Goal: Task Accomplishment & Management: Manage account settings

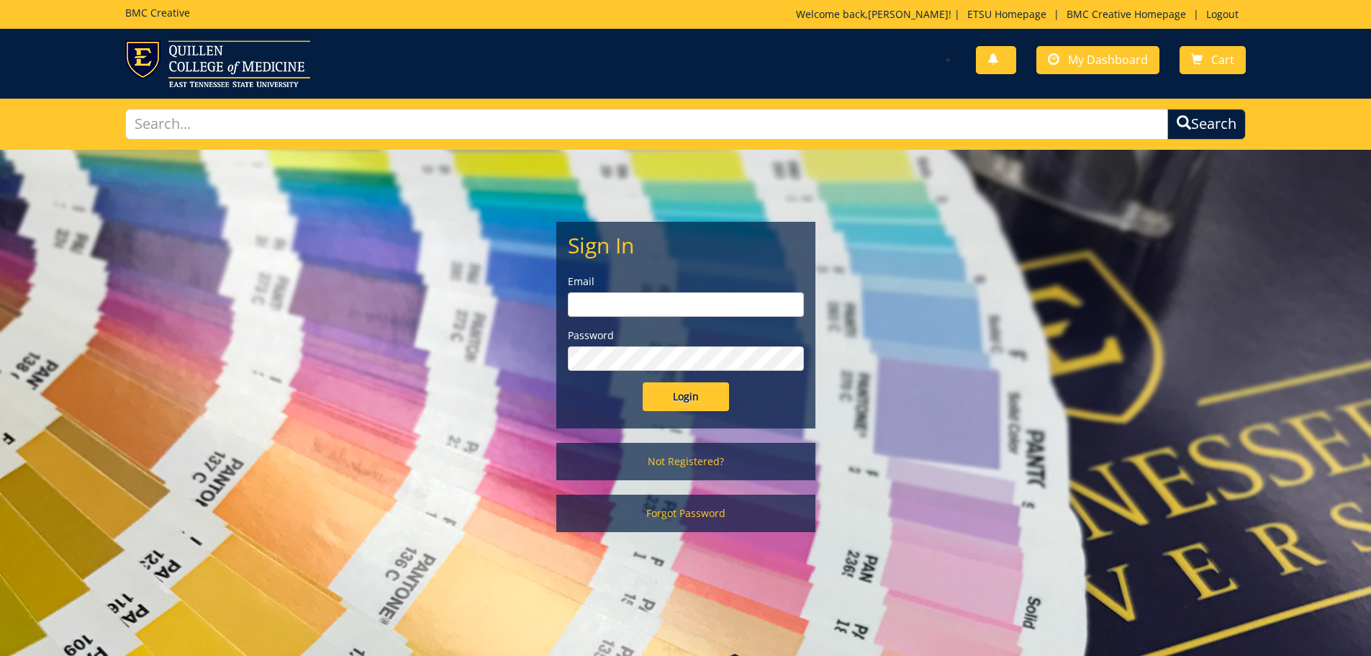
type input "[PERSON_NAME][EMAIL_ADDRESS][DOMAIN_NAME]"
click at [682, 403] on input "Login" at bounding box center [686, 396] width 86 height 29
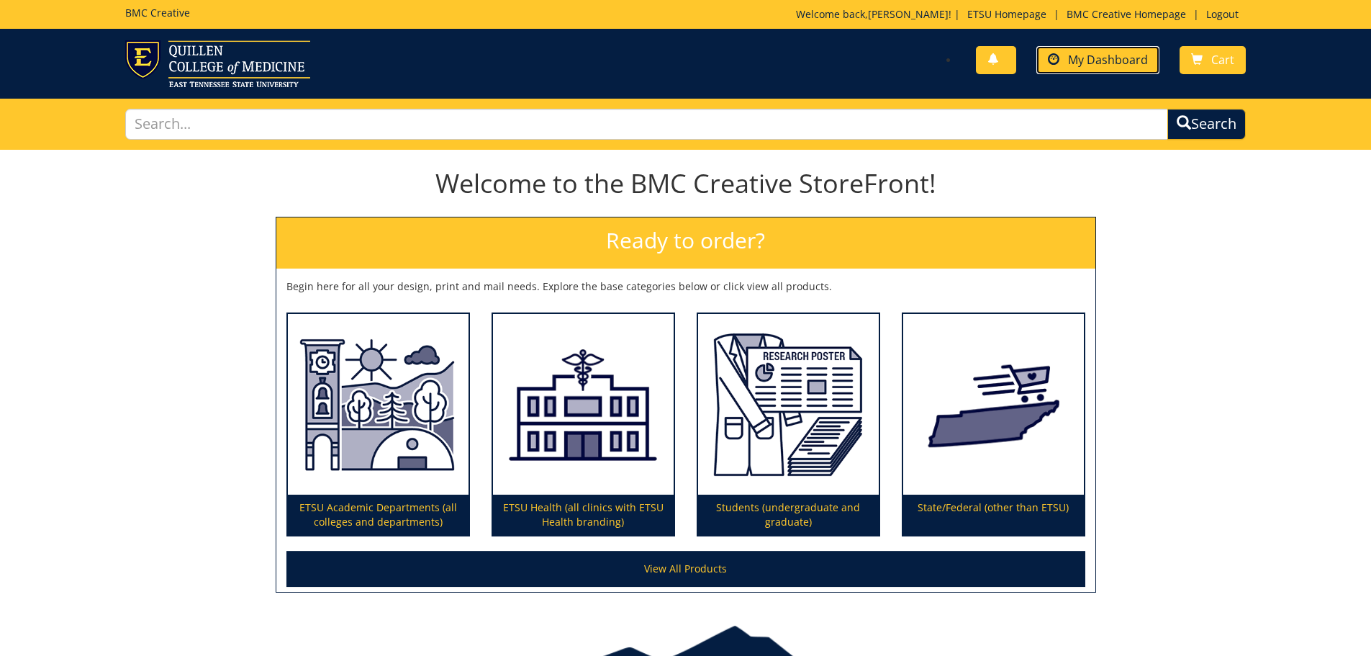
click at [1102, 58] on span "My Dashboard" at bounding box center [1108, 60] width 80 height 16
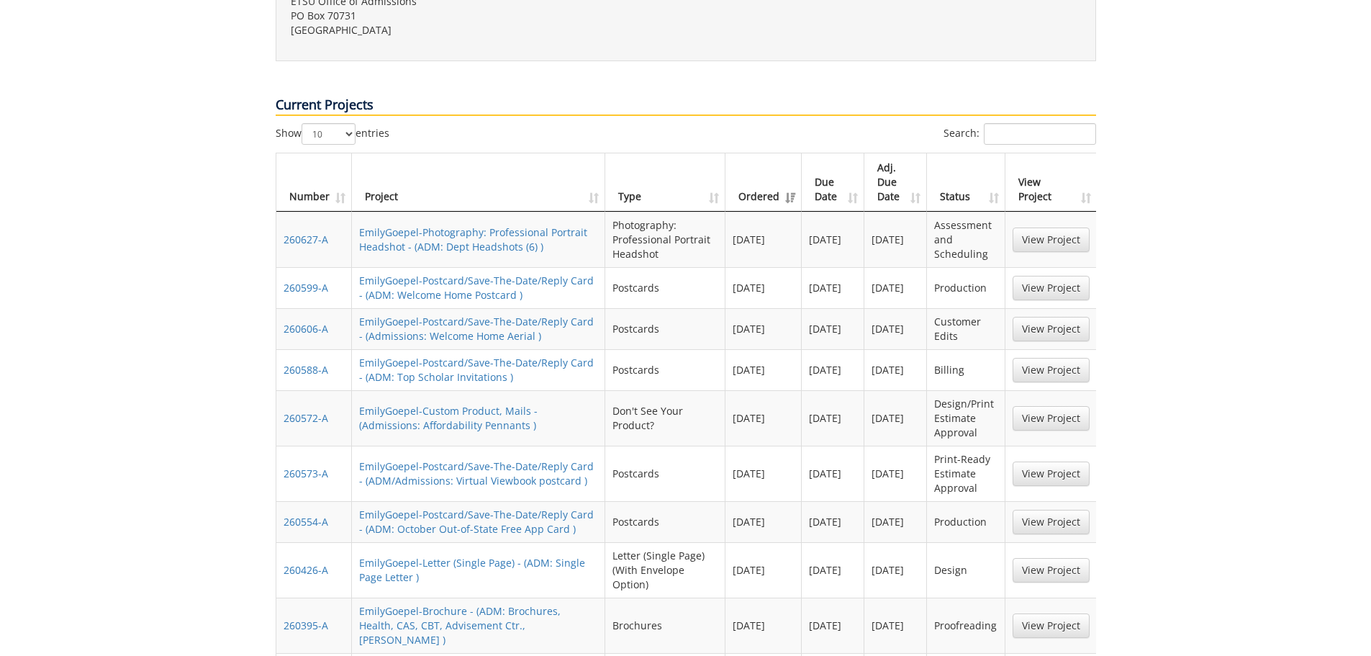
scroll to position [648, 0]
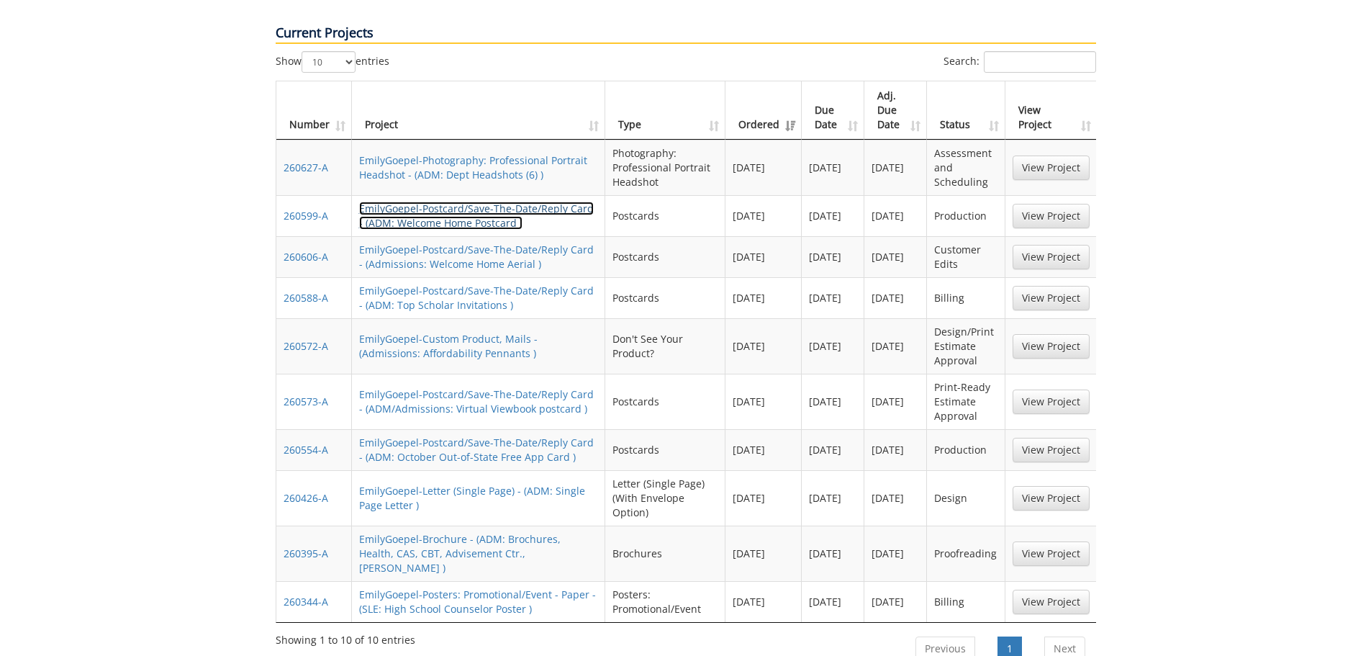
click at [404, 202] on link "EmilyGoepel-Postcard/Save-The-Date/Reply Card - (ADM: Welcome Home Postcard )" at bounding box center [476, 216] width 235 height 28
click at [1046, 204] on link "View Project" at bounding box center [1051, 216] width 77 height 24
click at [1079, 245] on link "View Project" at bounding box center [1051, 257] width 77 height 24
click at [1033, 204] on link "View Project" at bounding box center [1051, 216] width 77 height 24
click at [468, 202] on link "EmilyGoepel-Postcard/Save-The-Date/Reply Card - (ADM: Welcome Home Postcard )" at bounding box center [476, 216] width 235 height 28
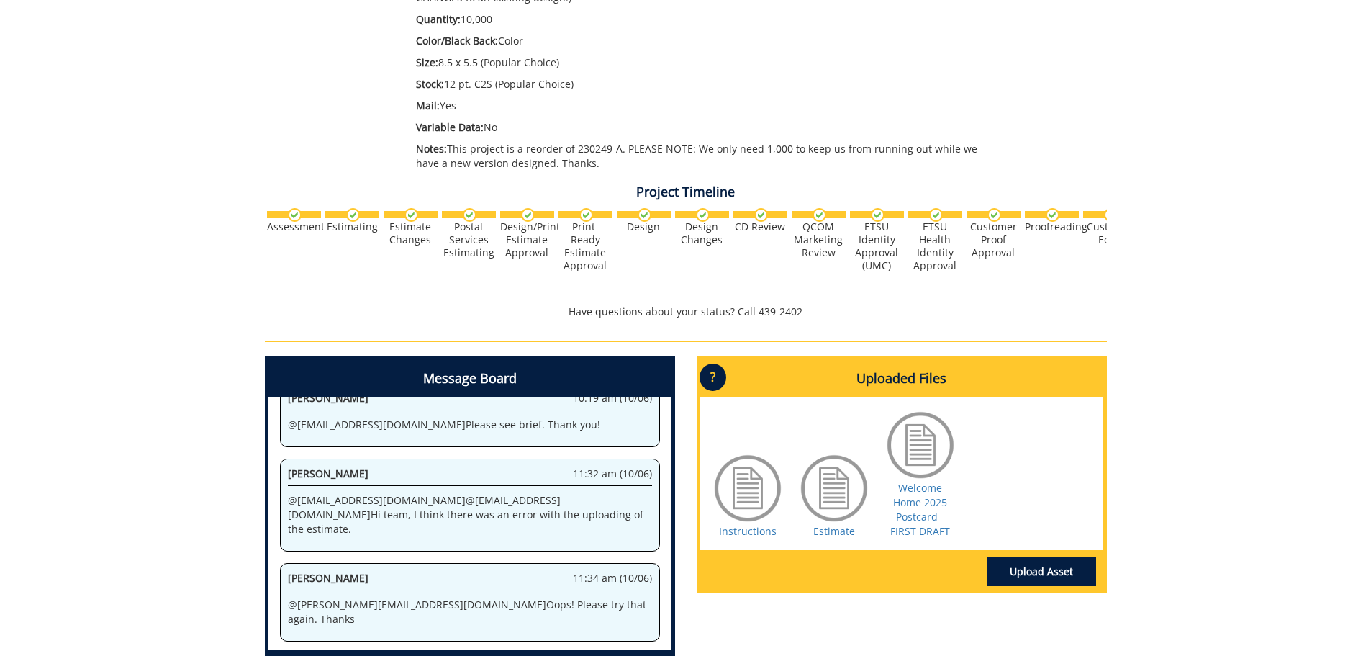
scroll to position [432, 0]
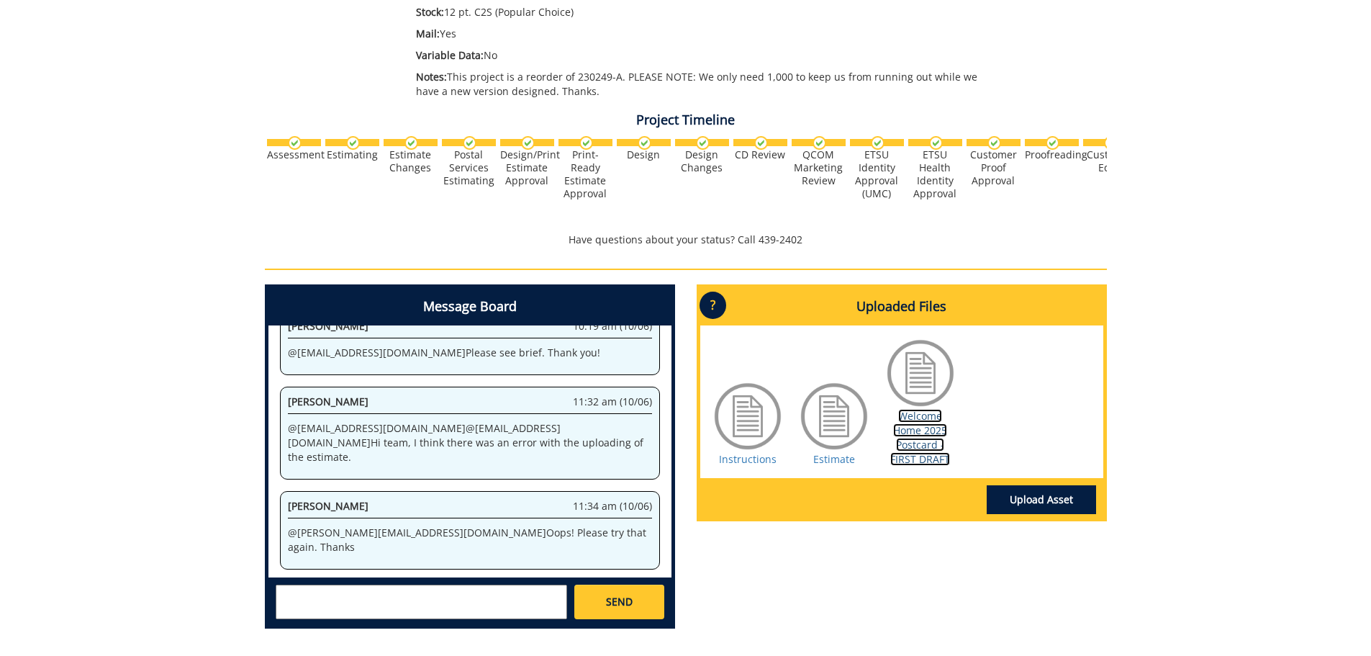
click at [928, 463] on link "Welcome Home 2025 Postcard - FIRST DRAFT" at bounding box center [920, 437] width 60 height 57
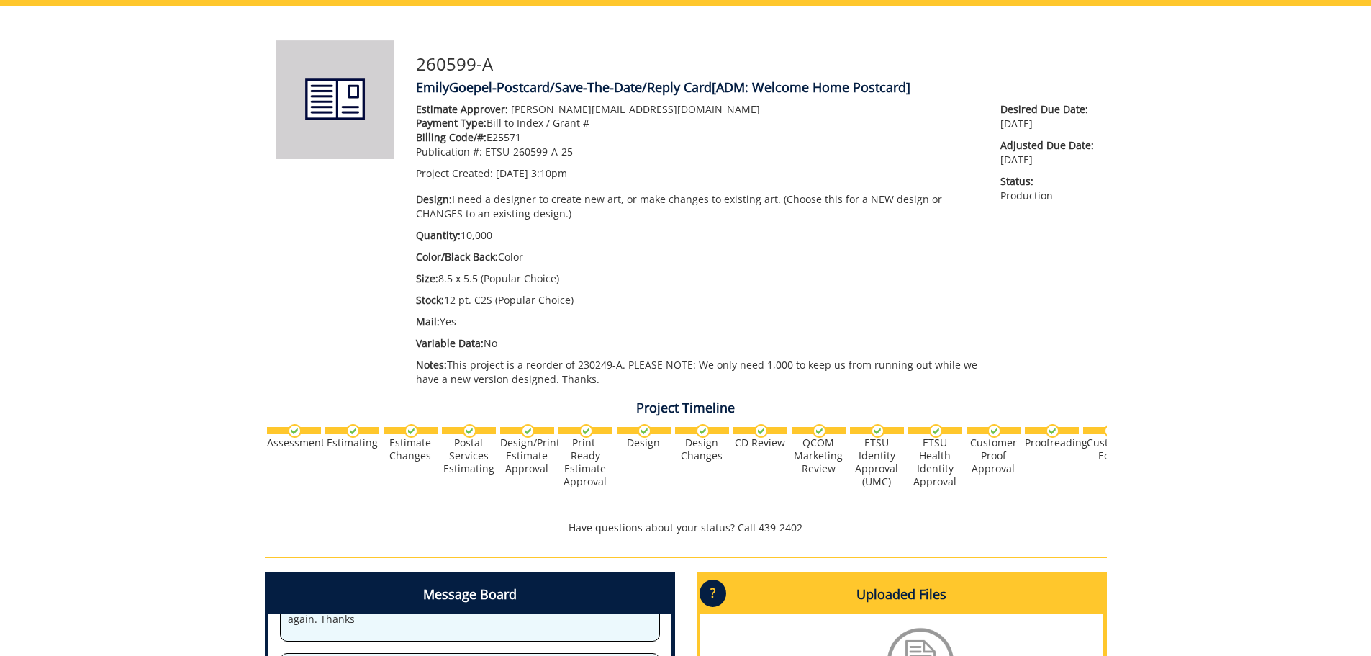
scroll to position [432, 0]
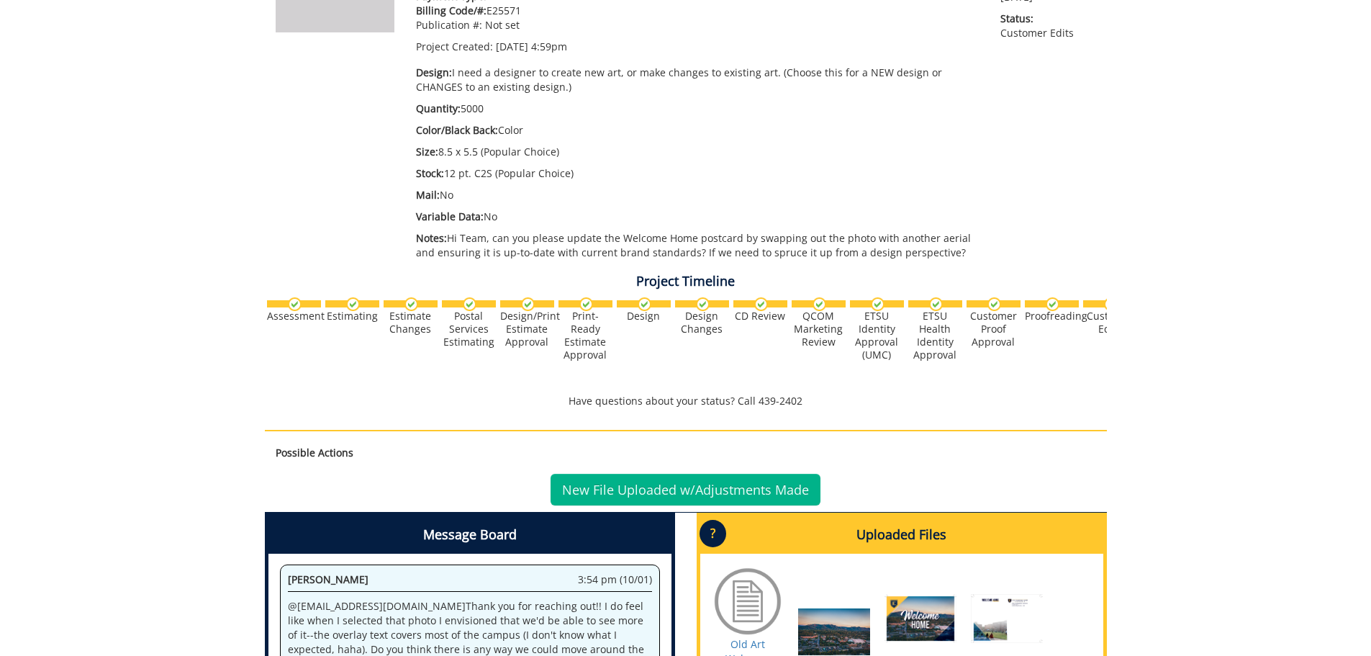
scroll to position [486, 0]
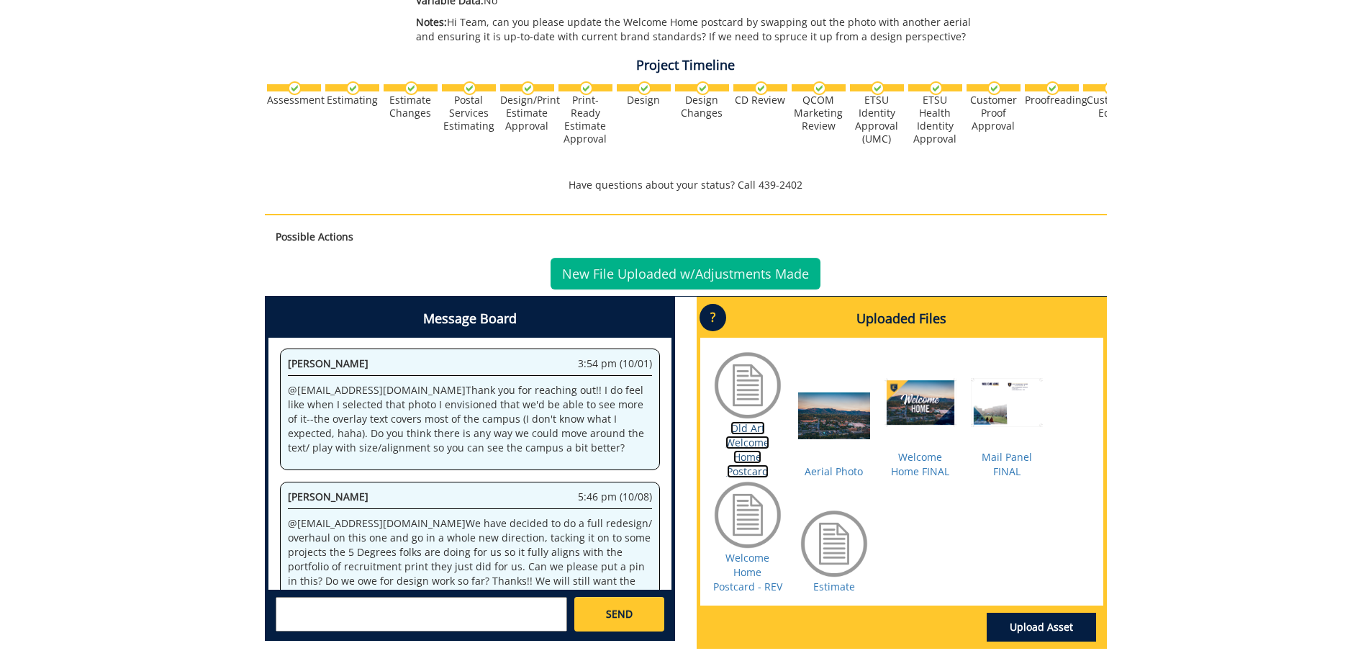
click at [748, 456] on link "Old Art Welcome Home Postcard" at bounding box center [747, 449] width 44 height 57
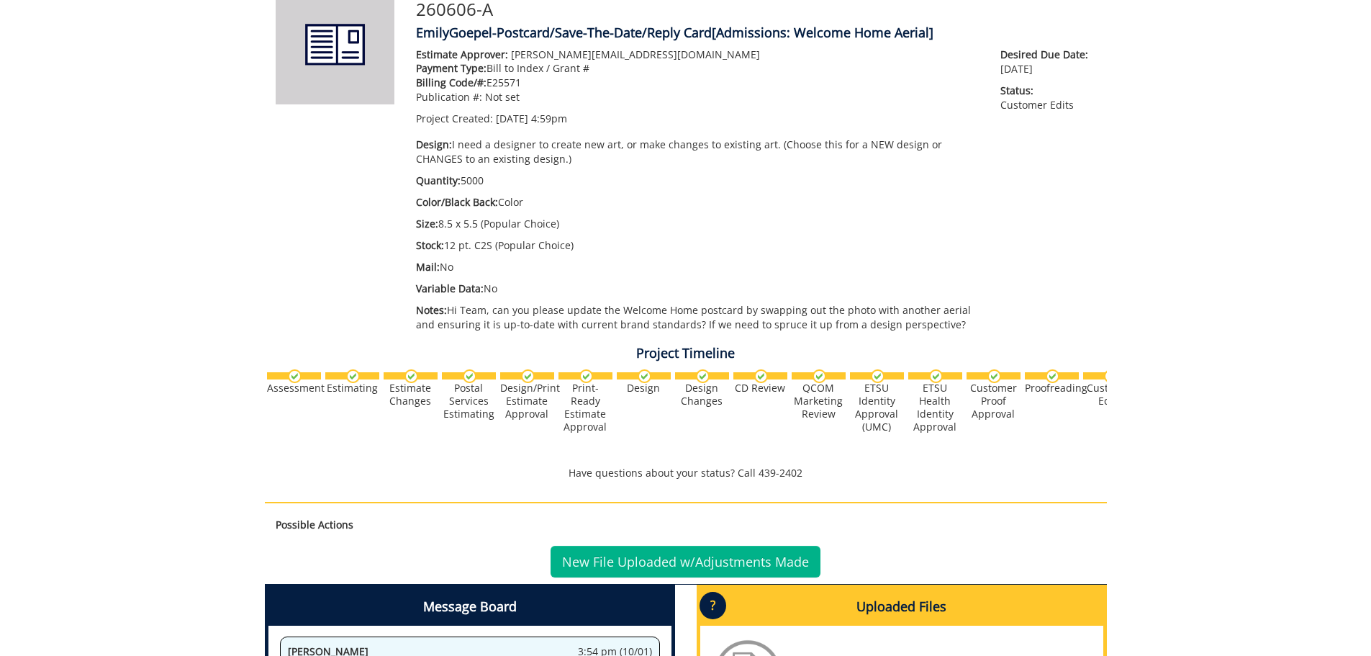
scroll to position [0, 0]
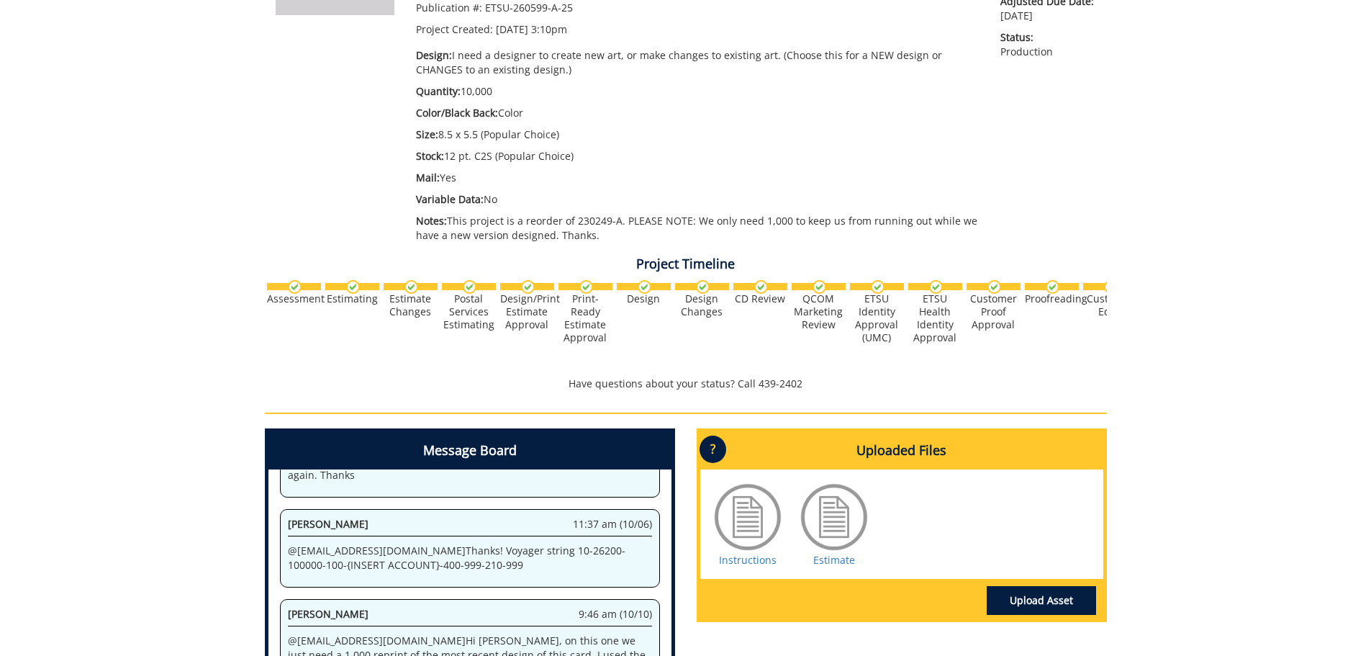
scroll to position [556, 0]
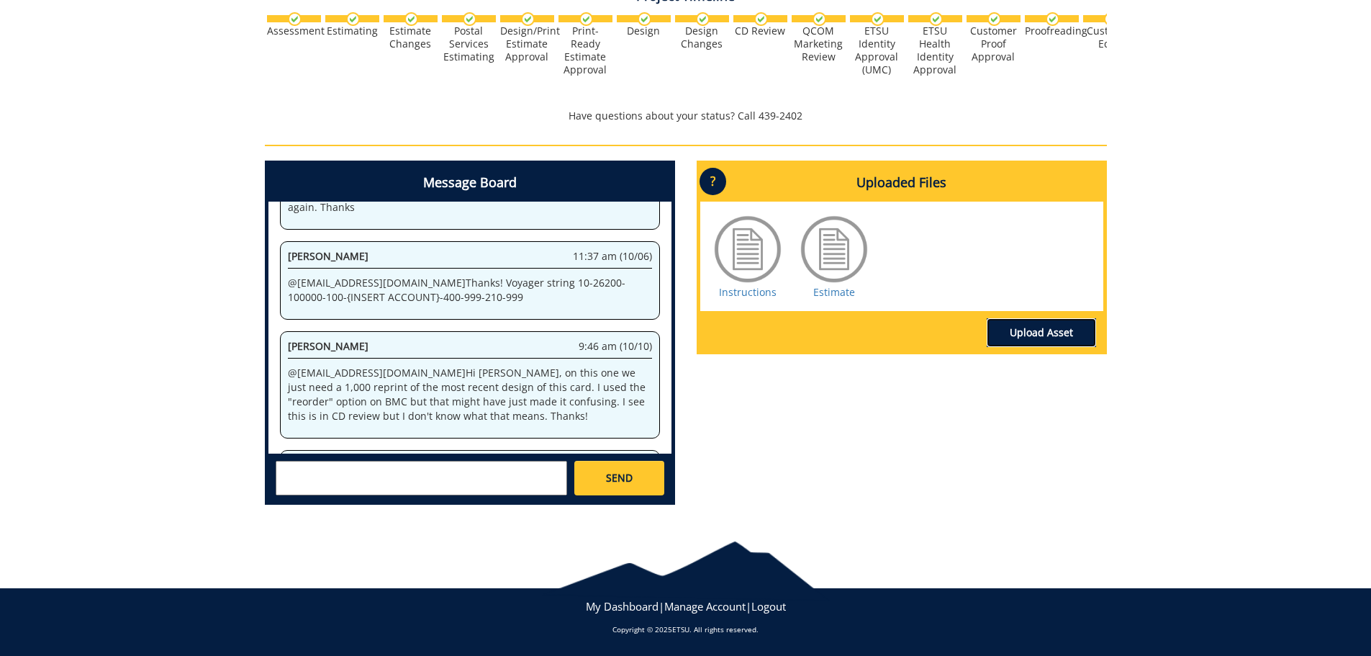
click at [1033, 338] on link "Upload Asset" at bounding box center [1041, 332] width 109 height 29
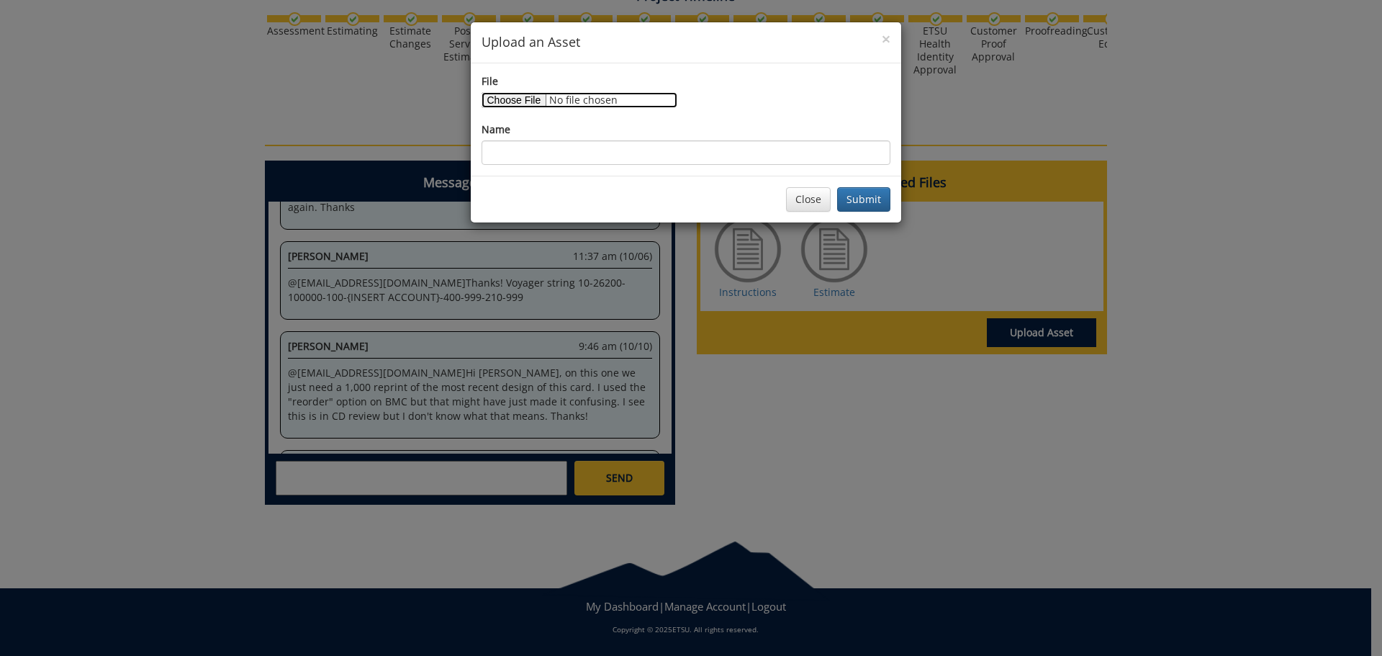
click at [520, 107] on input "File" at bounding box center [579, 100] width 196 height 16
type input "C:\fakepath\old art welcome home postcard.pdf"
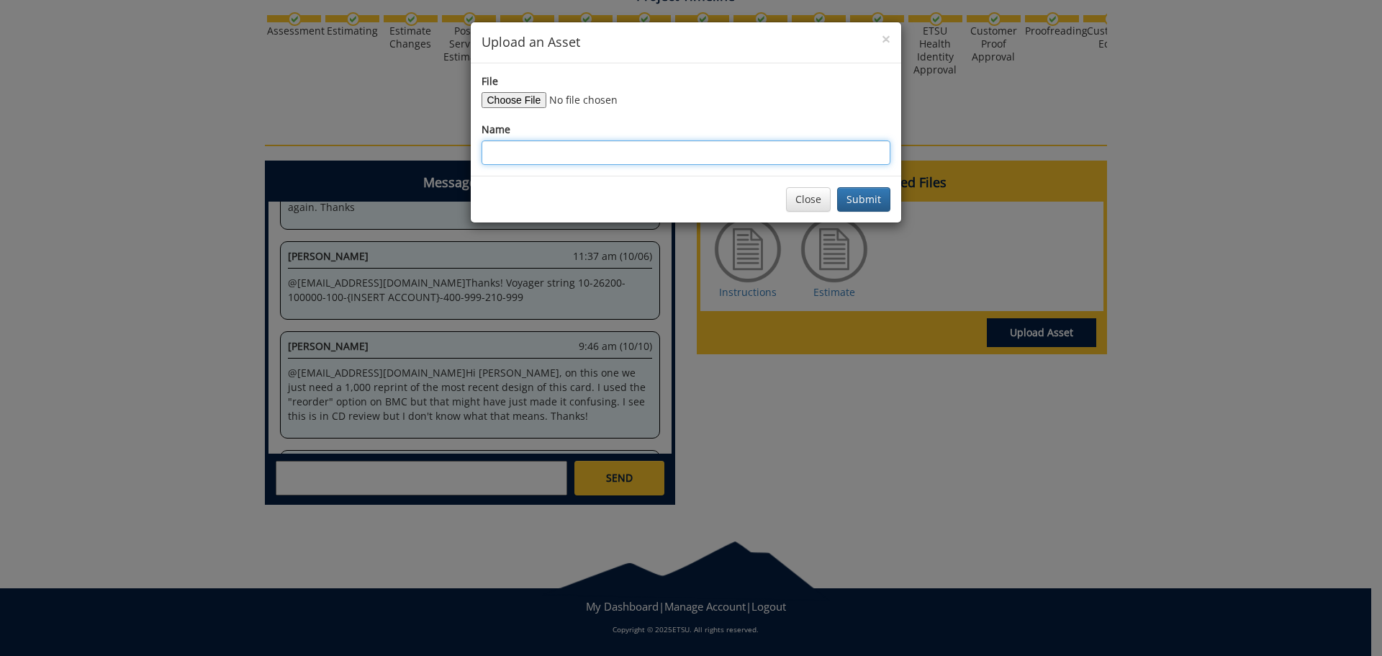
click at [594, 157] on input "Name" at bounding box center [685, 152] width 409 height 24
type input "Old Card Art for 1k rerun"
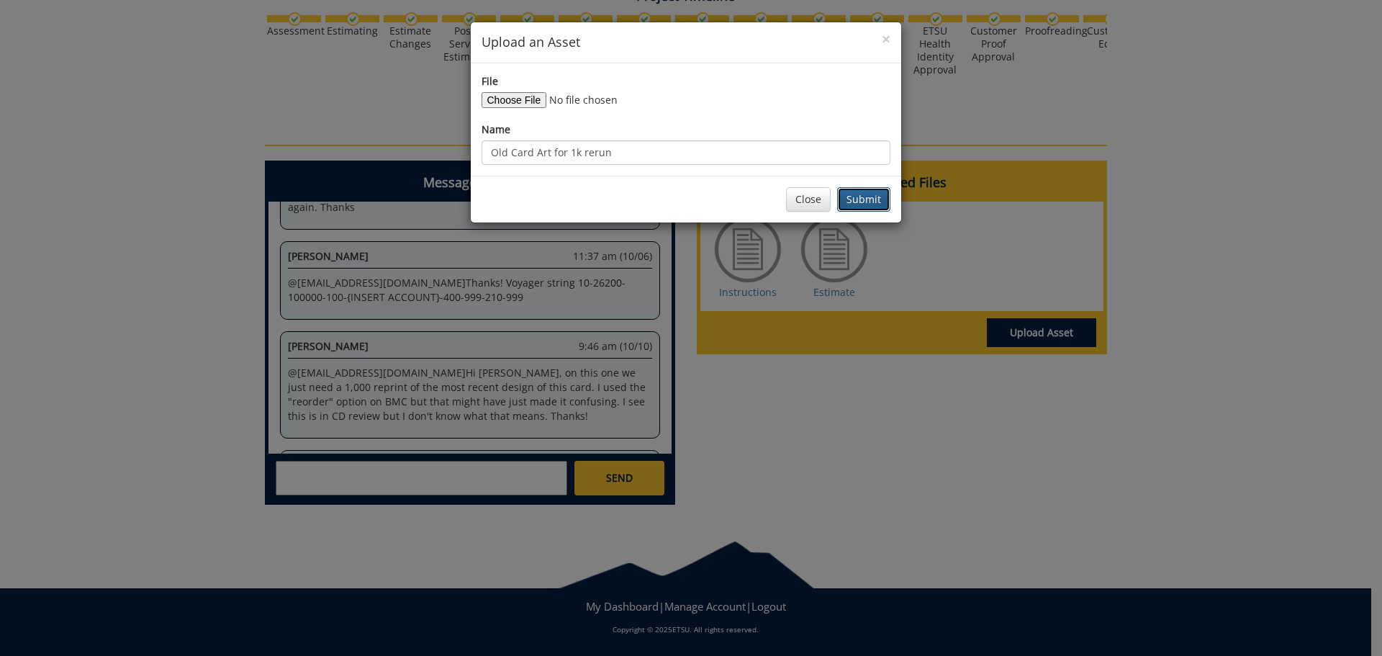
click at [866, 194] on button "Submit" at bounding box center [863, 199] width 53 height 24
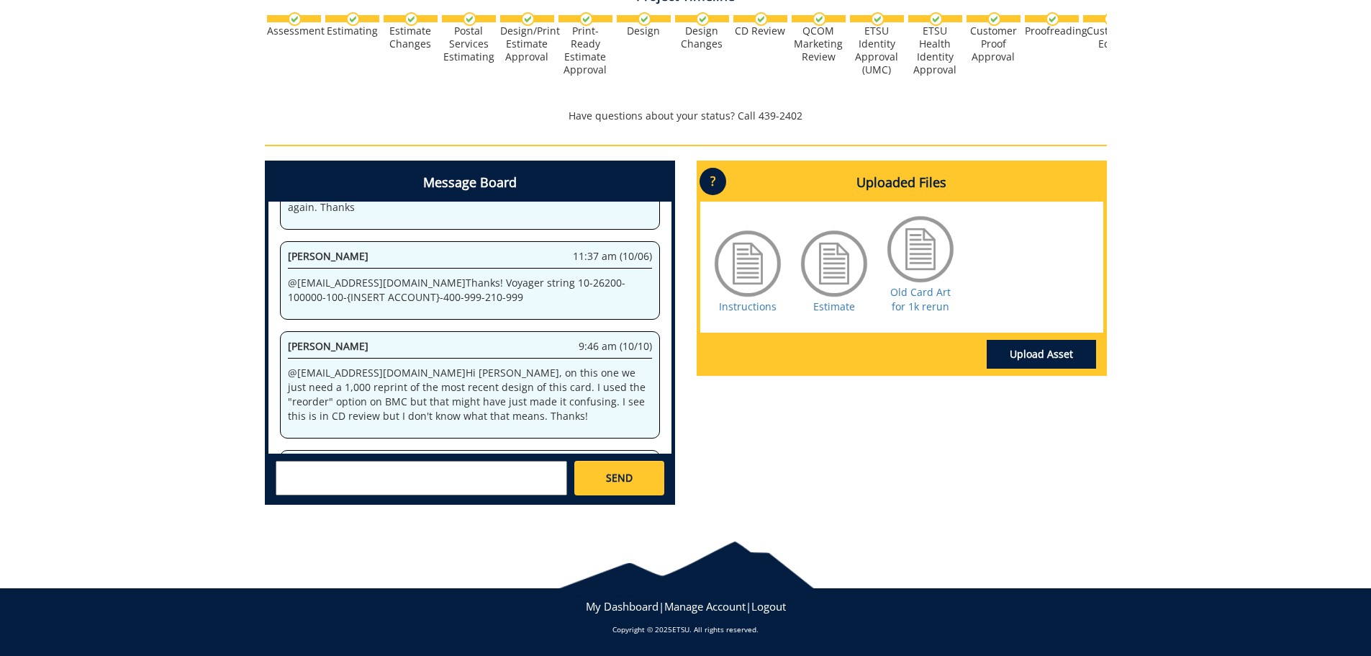
click at [924, 314] on div "Old Card Art for 1k rerun" at bounding box center [920, 267] width 72 height 108
click at [924, 306] on link "Old Card Art for 1k rerun" at bounding box center [920, 299] width 60 height 28
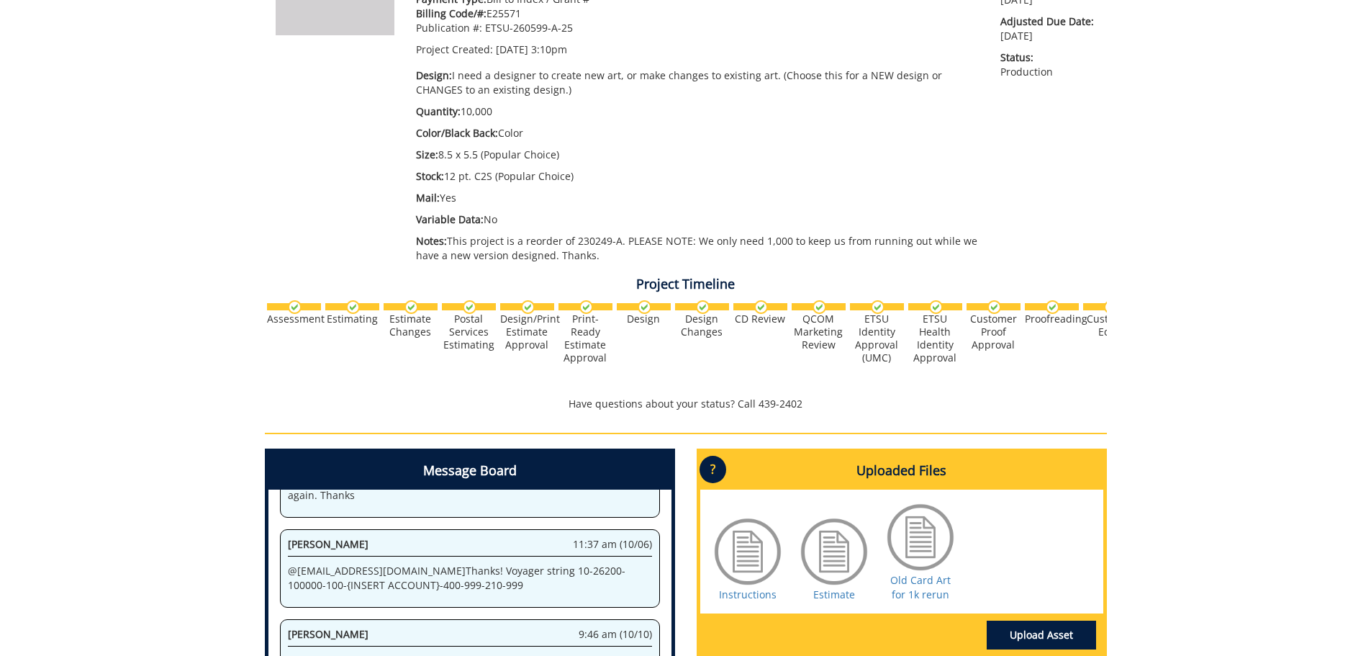
scroll to position [484, 0]
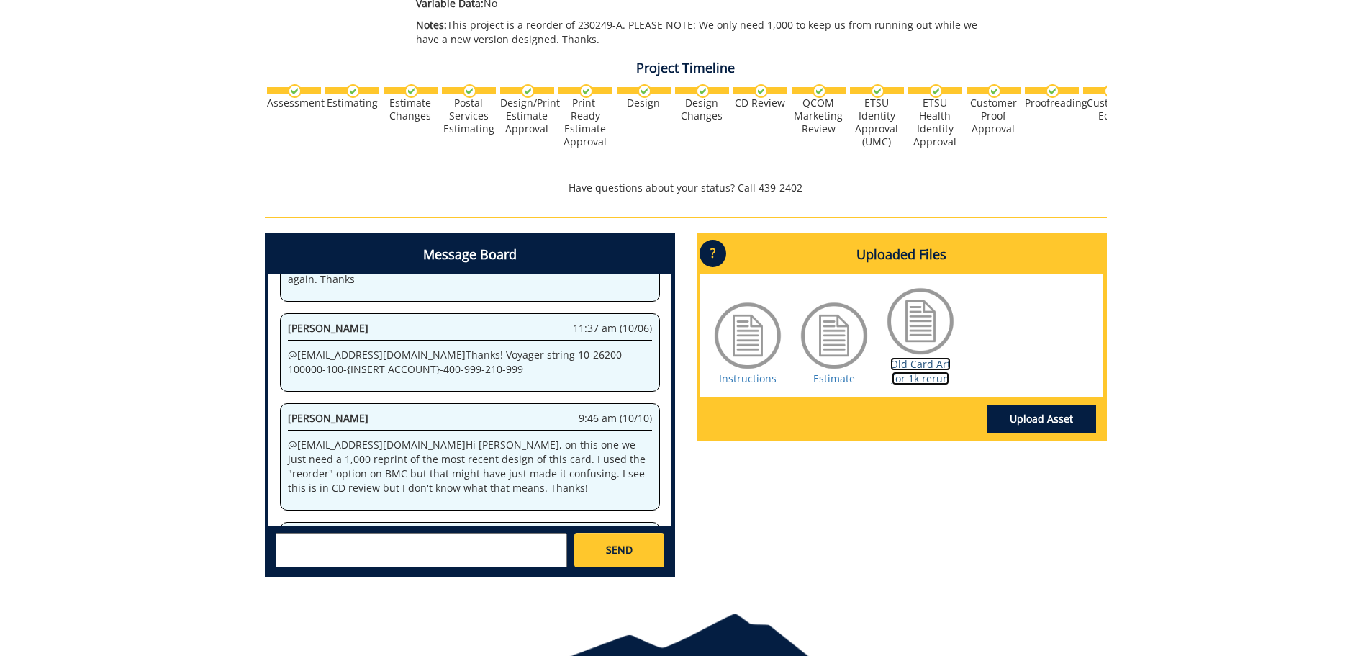
click at [913, 368] on link "Old Card Art for 1k rerun" at bounding box center [920, 371] width 60 height 28
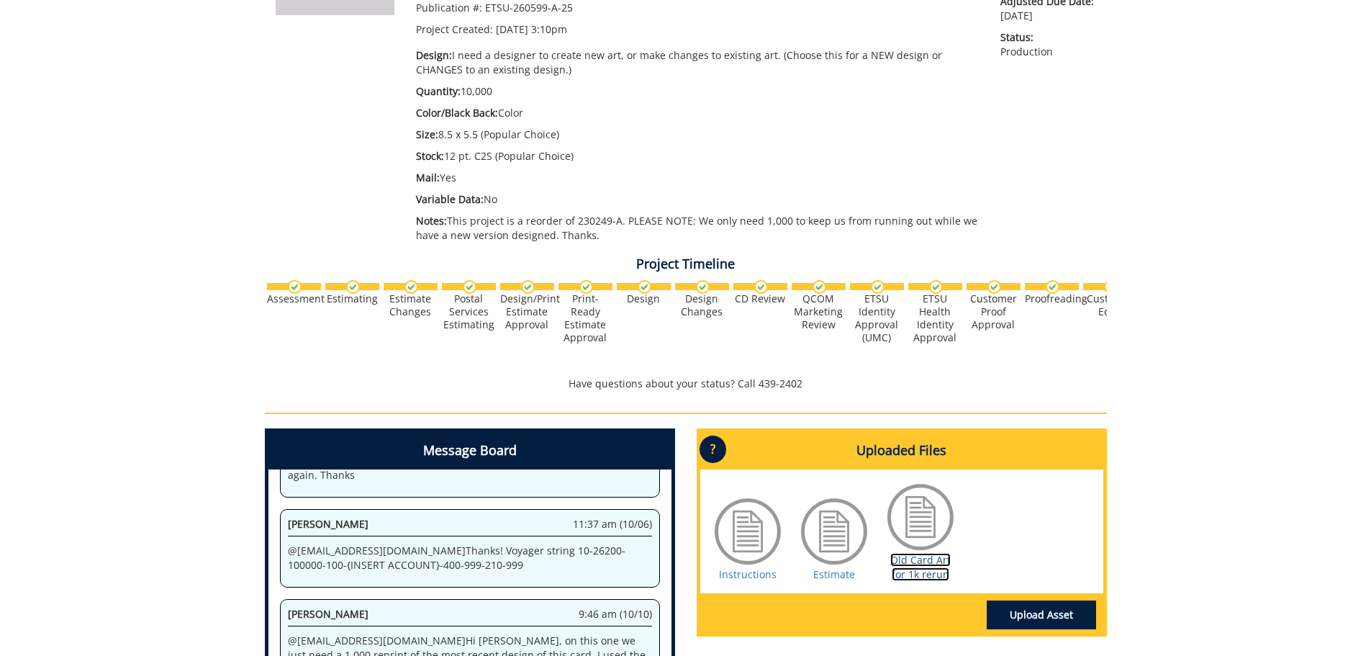
scroll to position [72, 0]
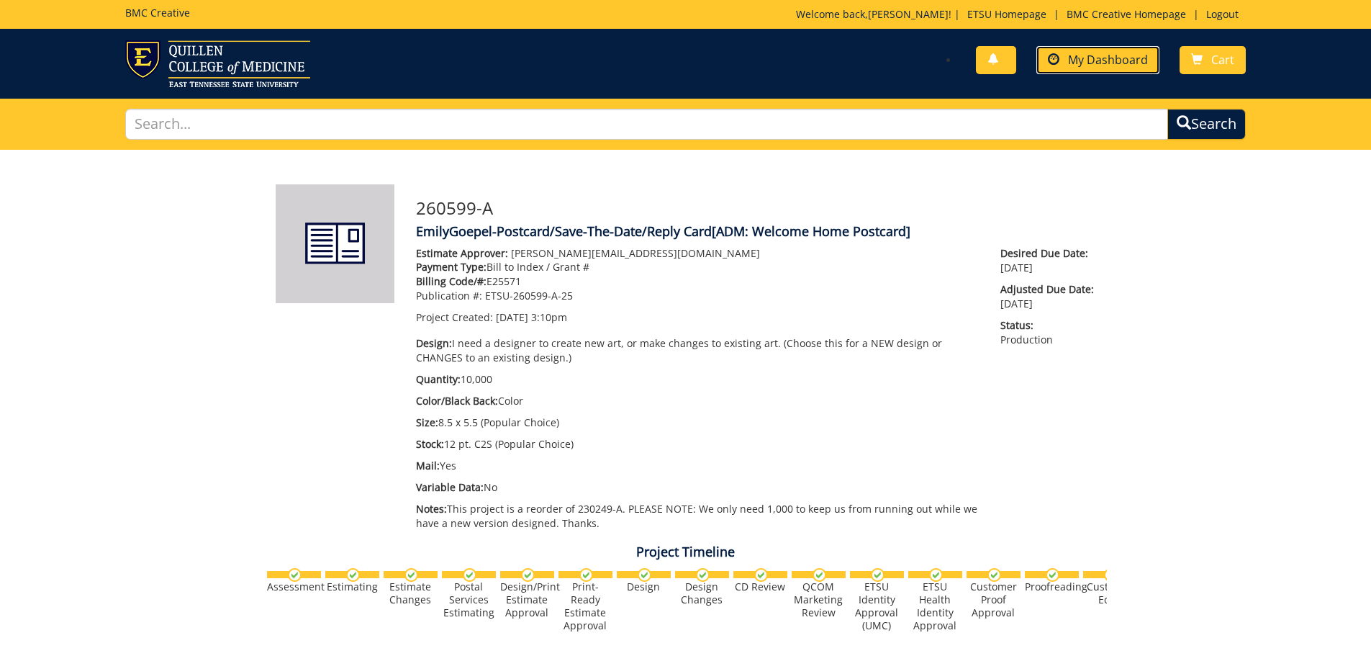
click at [1112, 65] on span "My Dashboard" at bounding box center [1108, 60] width 80 height 16
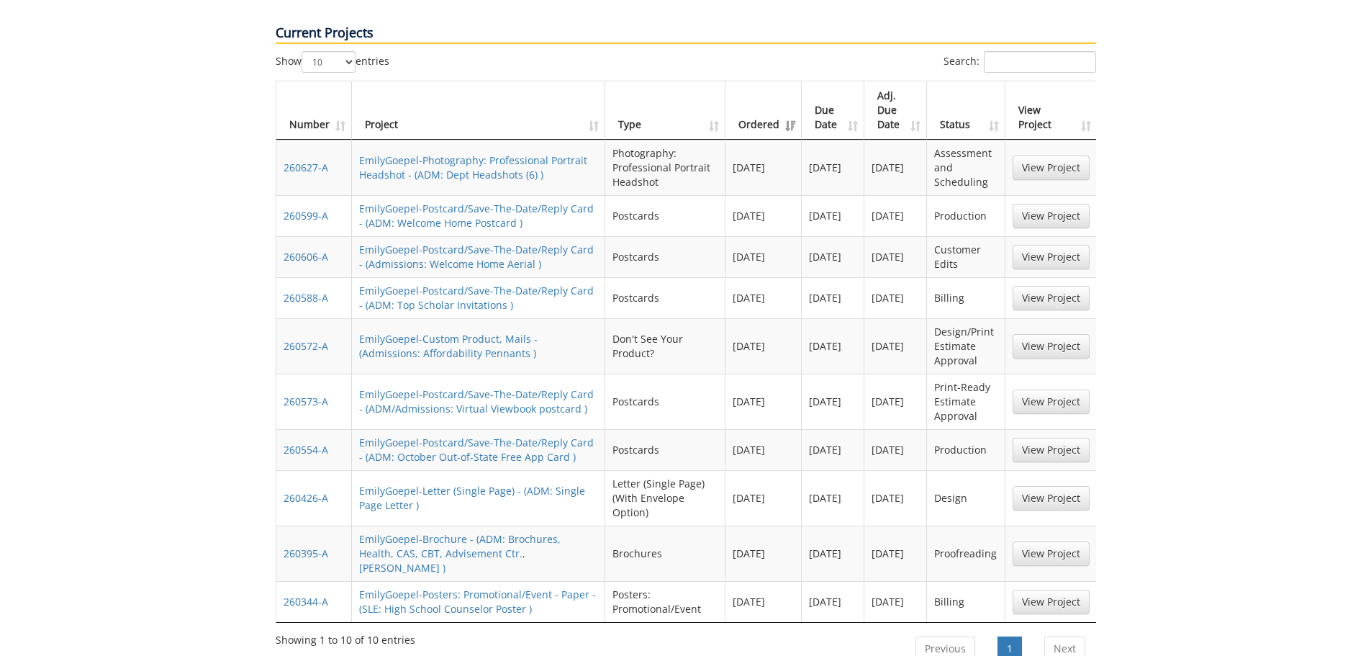
scroll to position [720, 0]
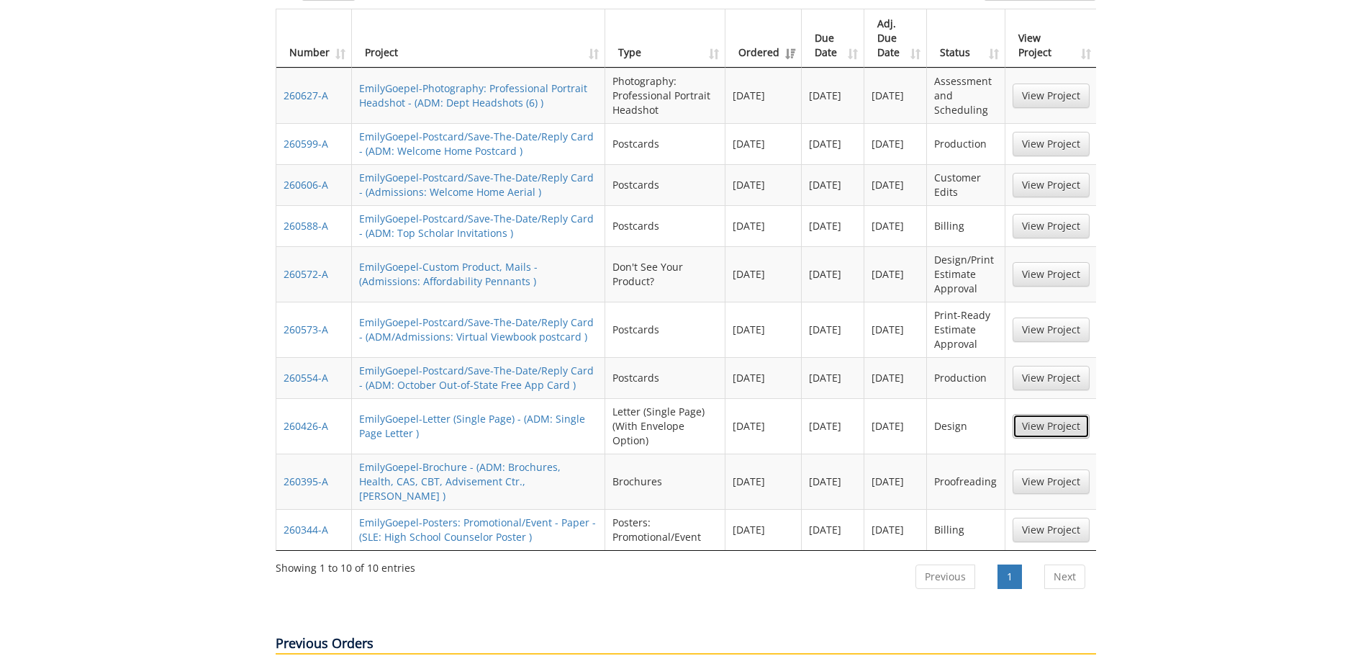
click at [1059, 414] on link "View Project" at bounding box center [1051, 426] width 77 height 24
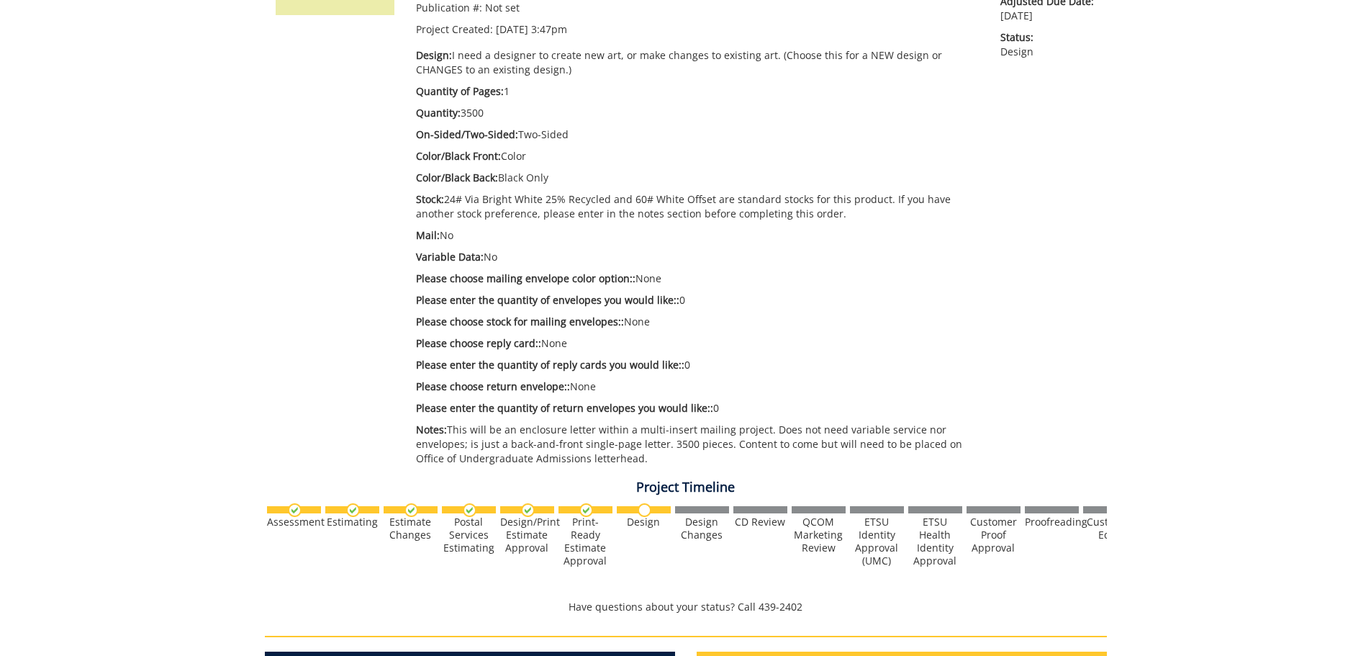
scroll to position [72, 0]
